Goal: Task Accomplishment & Management: Use online tool/utility

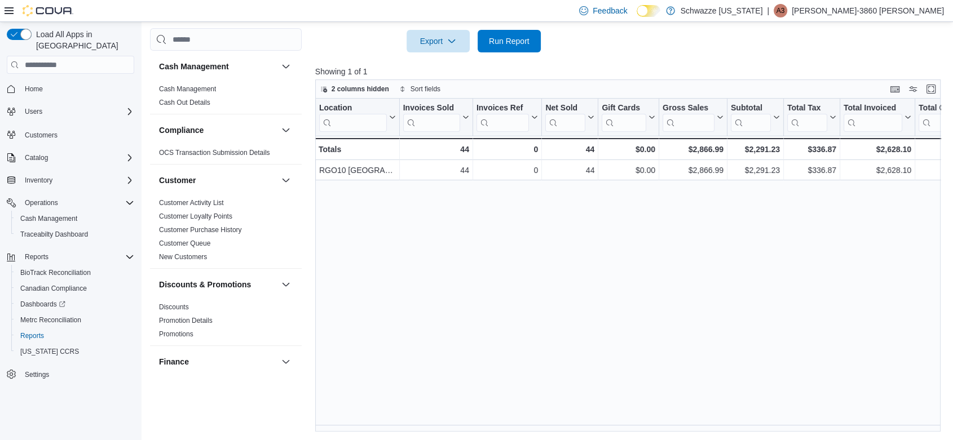
scroll to position [704, 0]
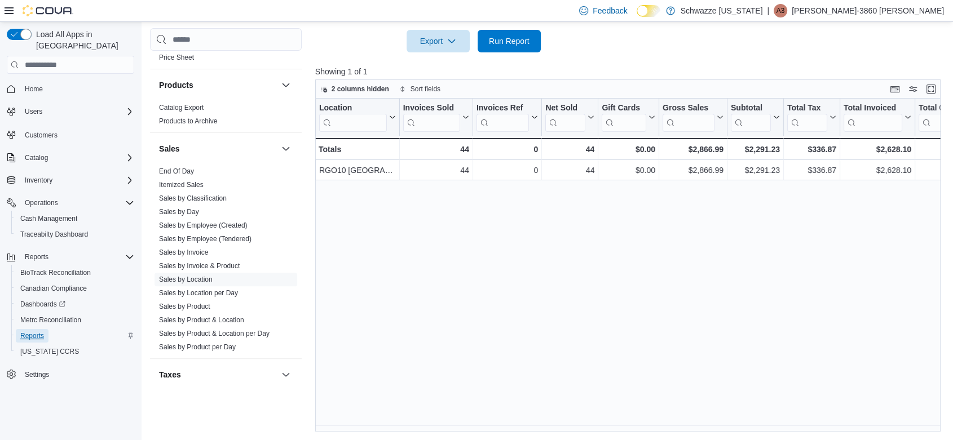
click at [41, 332] on span "Reports" at bounding box center [32, 336] width 24 height 9
click at [190, 167] on link "End Of Day" at bounding box center [176, 171] width 35 height 8
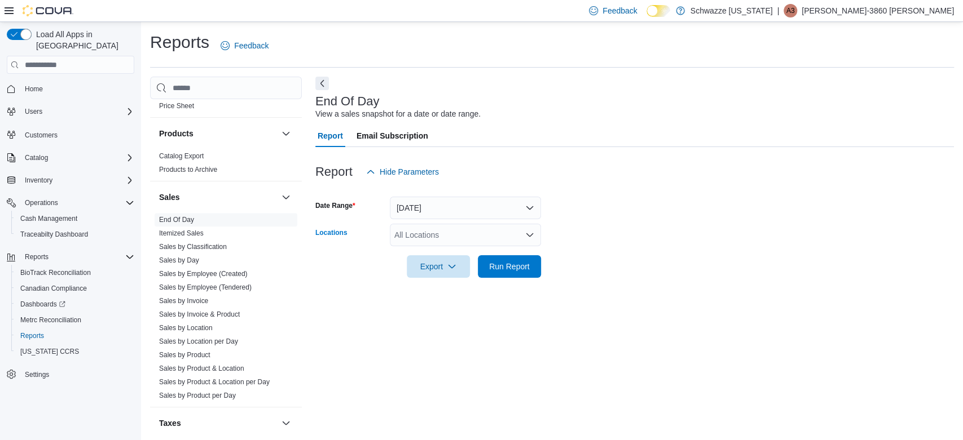
click at [531, 233] on icon "Open list of options" at bounding box center [529, 235] width 9 height 9
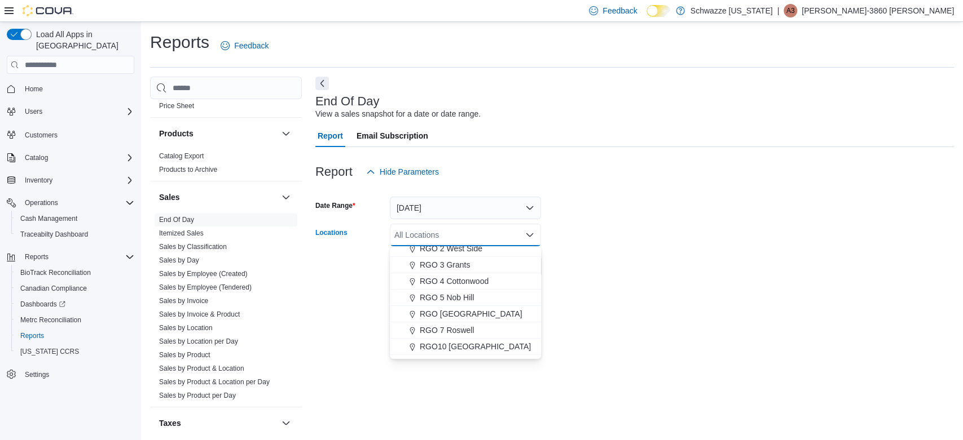
scroll to position [345, 0]
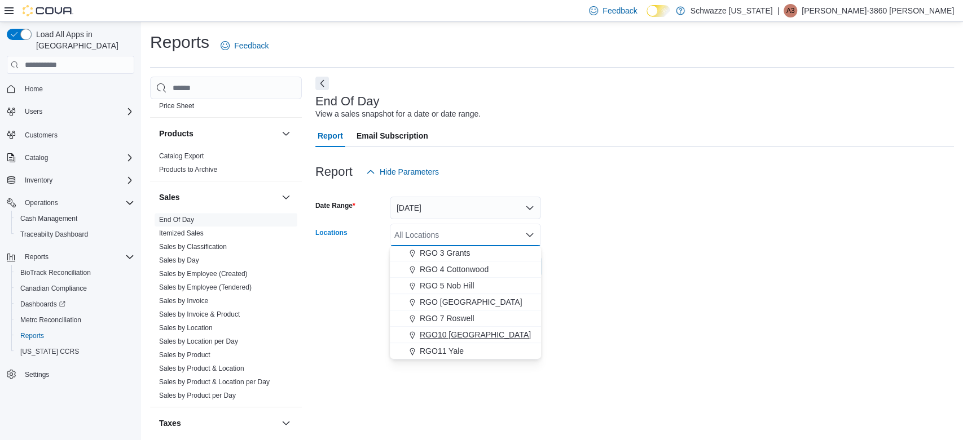
click at [457, 335] on span "RGO10 [GEOGRAPHIC_DATA]" at bounding box center [475, 334] width 111 height 11
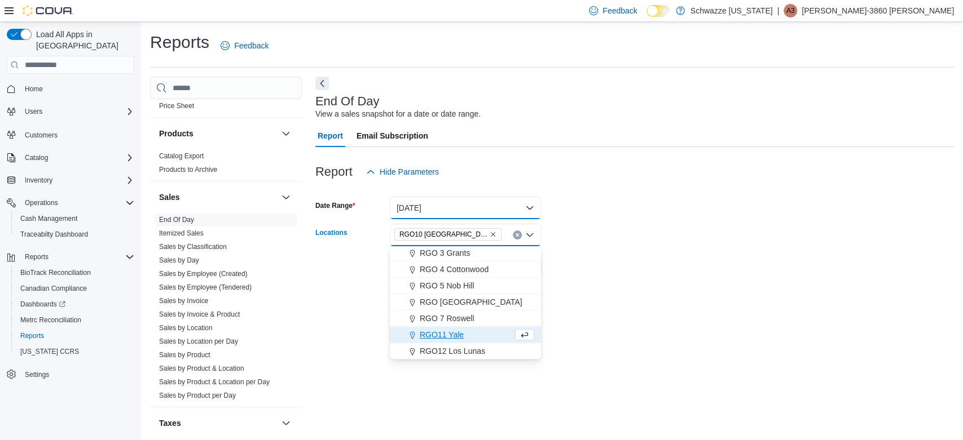
click at [426, 205] on button "[DATE]" at bounding box center [465, 208] width 151 height 23
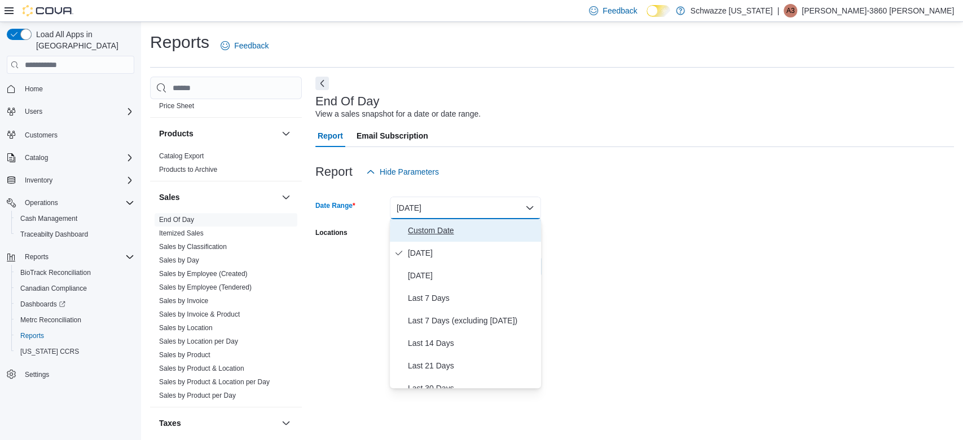
click at [445, 228] on span "Custom Date" at bounding box center [472, 231] width 129 height 14
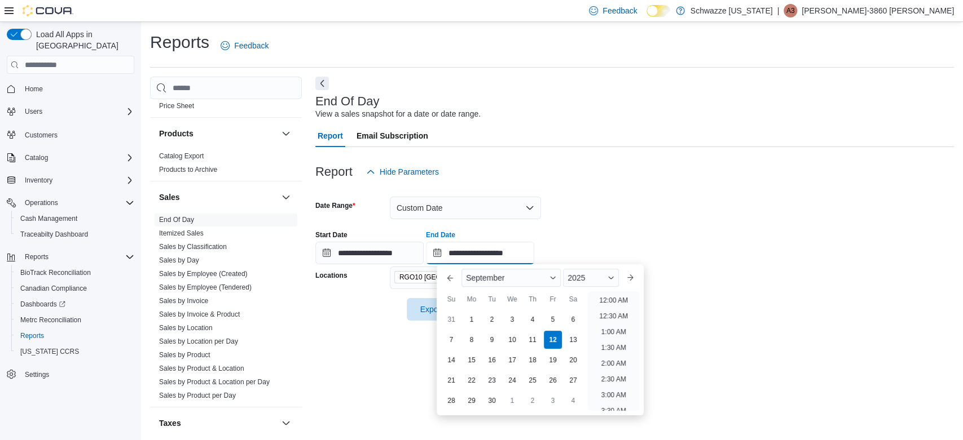
click at [506, 256] on input "**********" at bounding box center [480, 253] width 108 height 23
click at [622, 310] on li "3:00 PM" at bounding box center [613, 310] width 34 height 14
type input "**********"
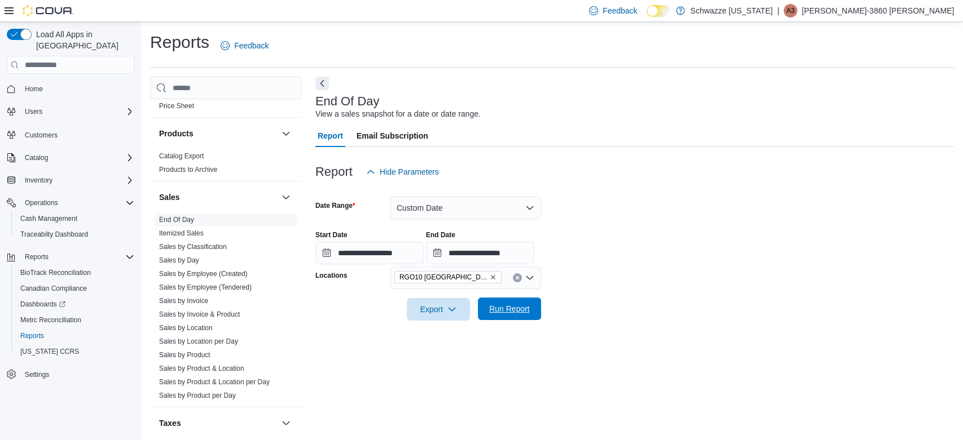
click at [519, 301] on span "Run Report" at bounding box center [509, 309] width 50 height 23
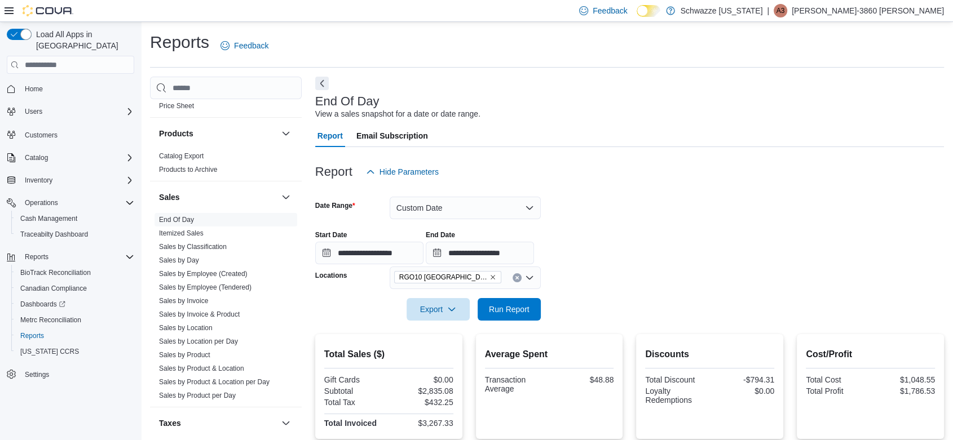
scroll to position [267, 0]
